Goal: Transaction & Acquisition: Purchase product/service

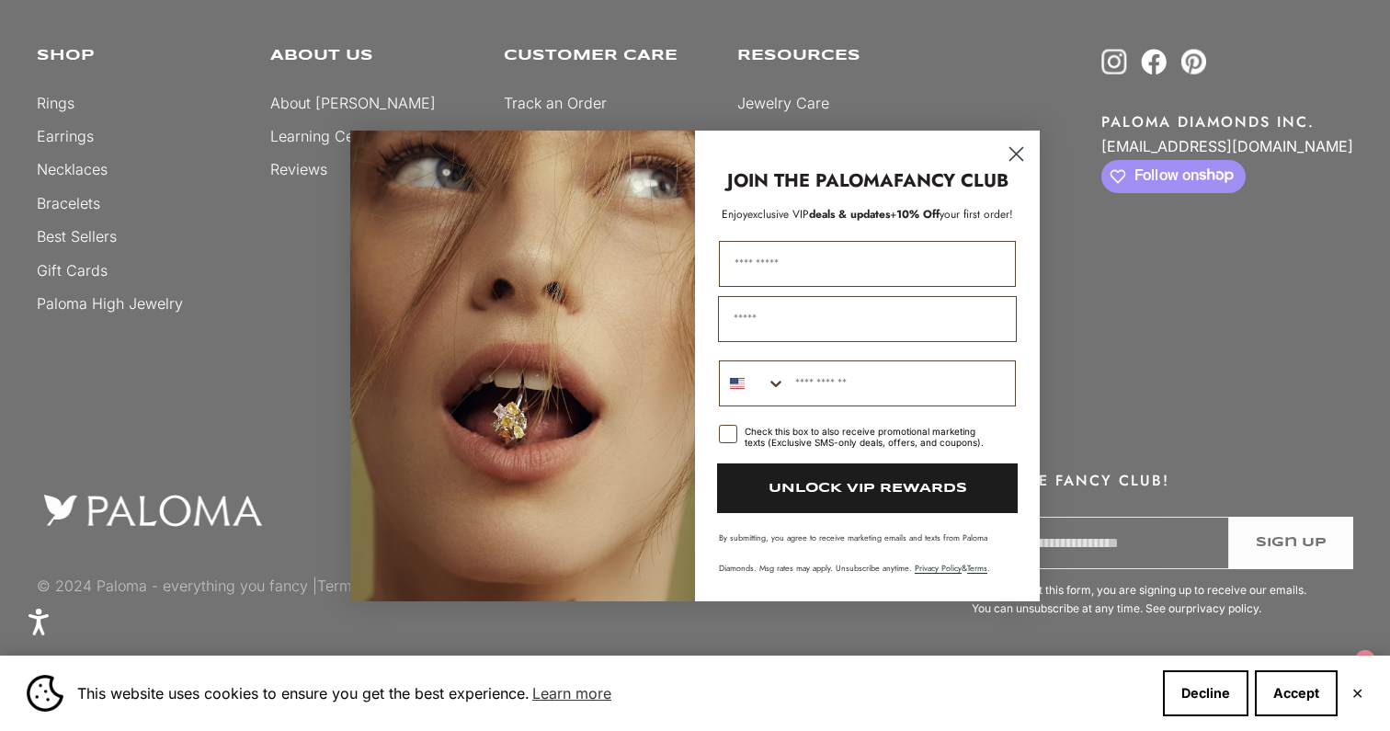
click at [1016, 148] on circle "Close dialog" at bounding box center [1016, 153] width 30 height 30
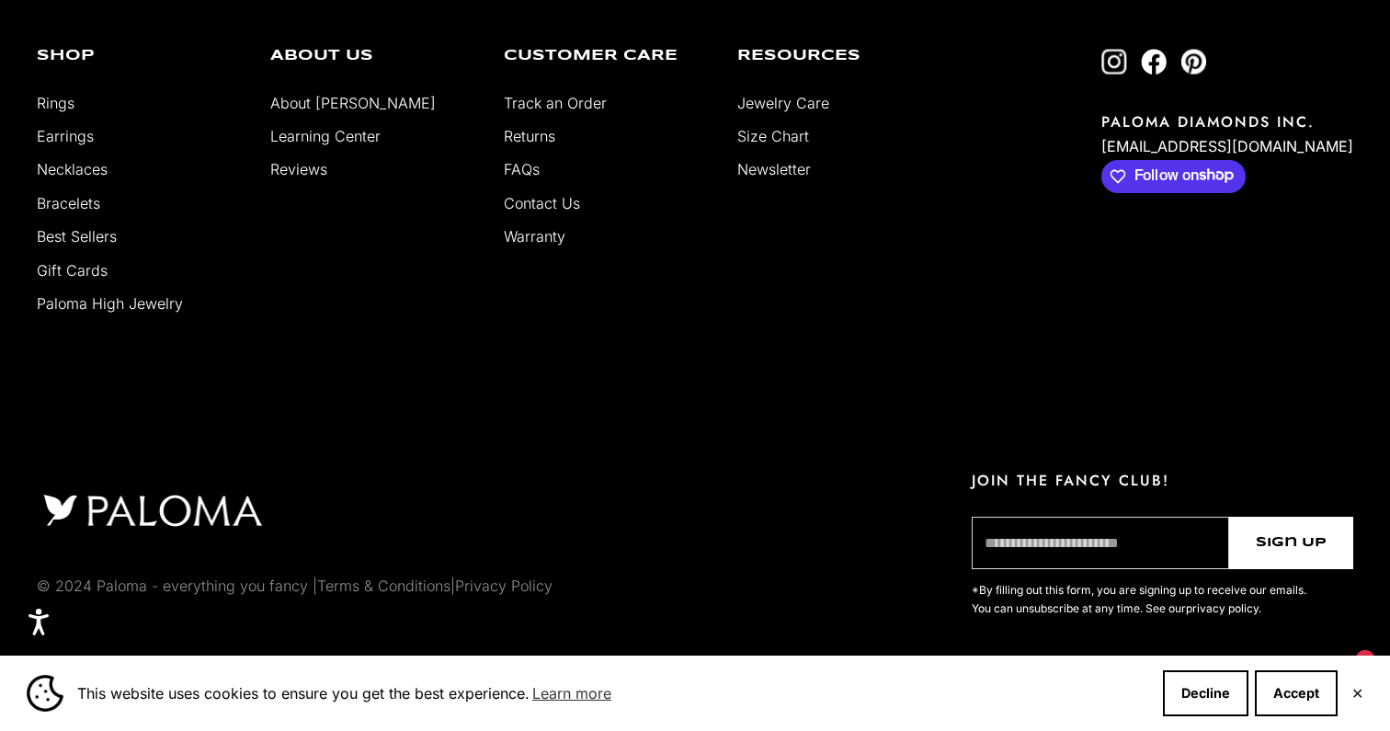
scroll to position [3663, 0]
click at [1127, 64] on link "Follow on Instagram" at bounding box center [1115, 61] width 26 height 26
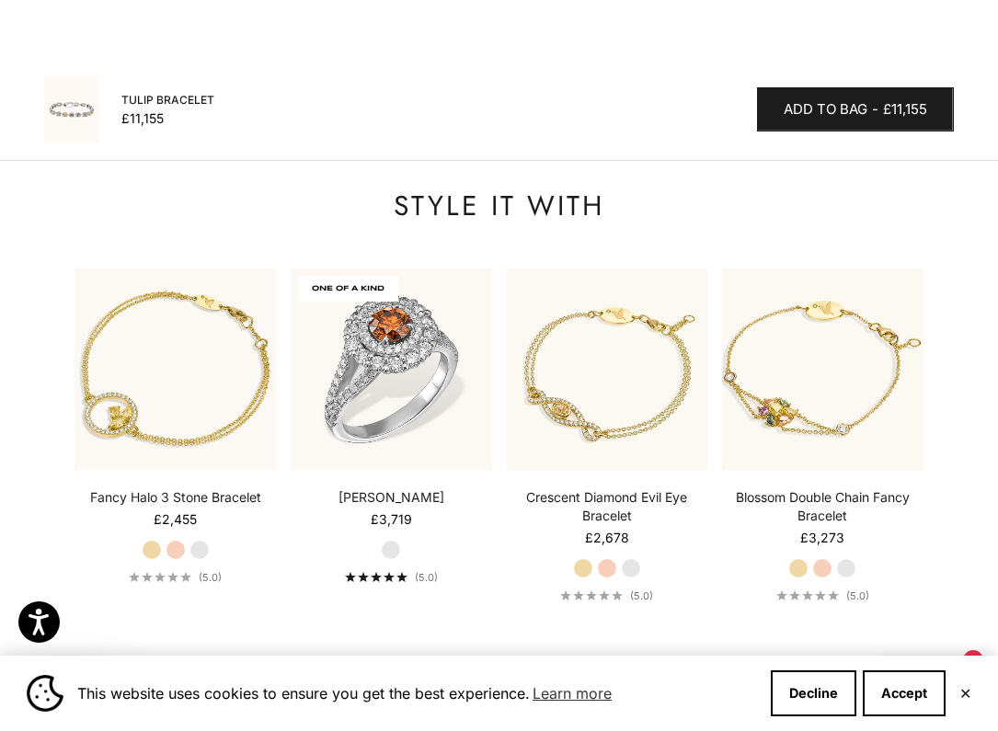
scroll to position [2033, 0]
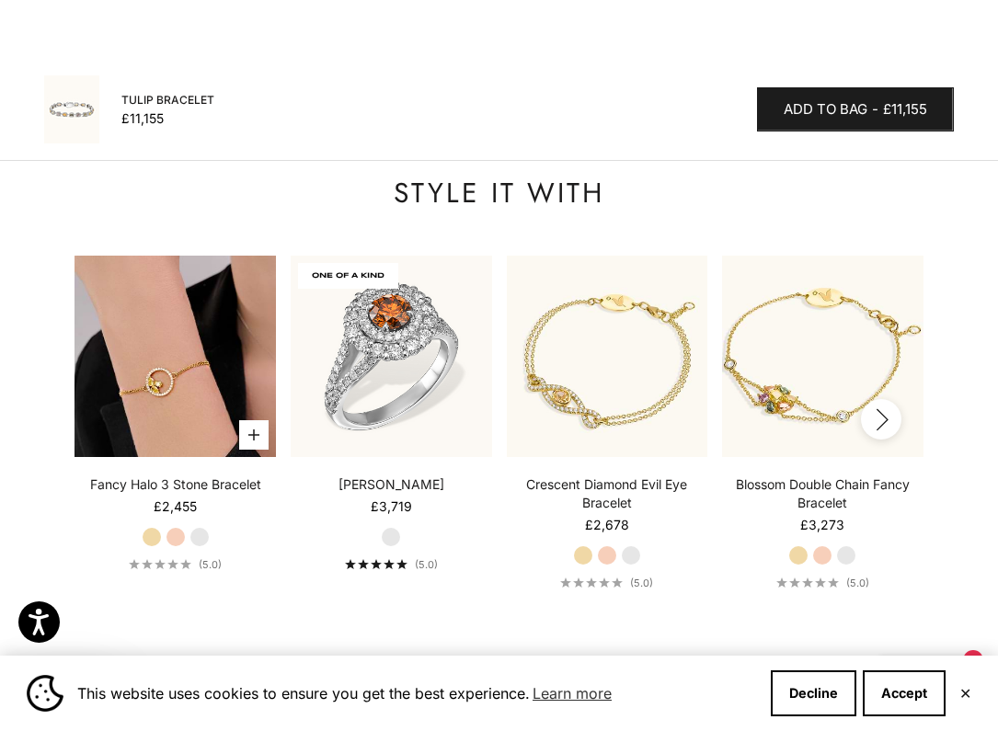
click at [186, 383] on img at bounding box center [174, 356] width 201 height 201
